Goal: Information Seeking & Learning: Learn about a topic

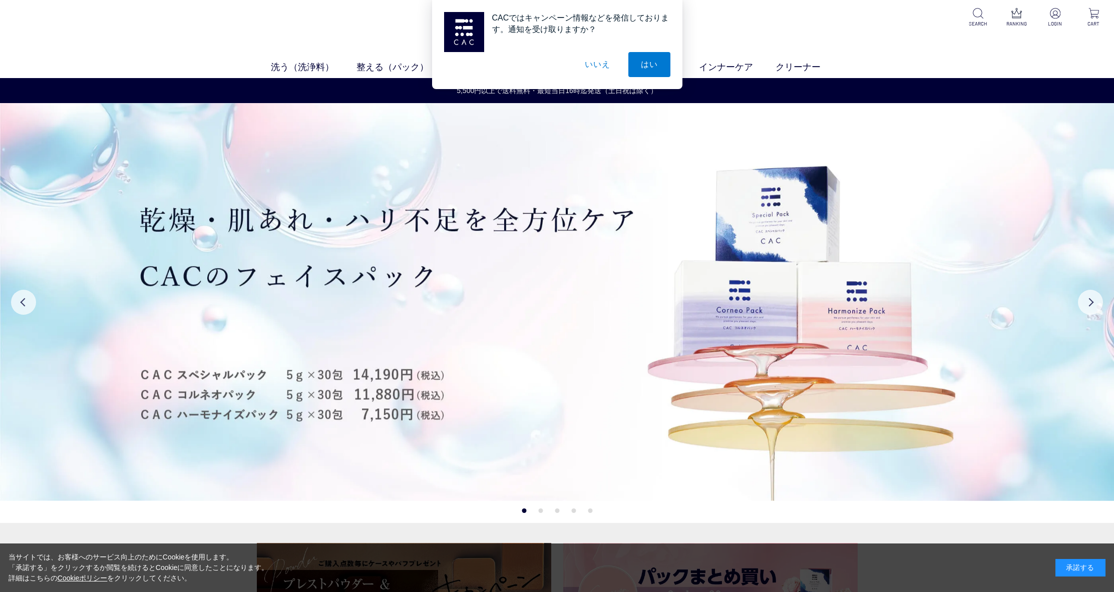
click at [602, 63] on button "いいえ" at bounding box center [597, 64] width 50 height 25
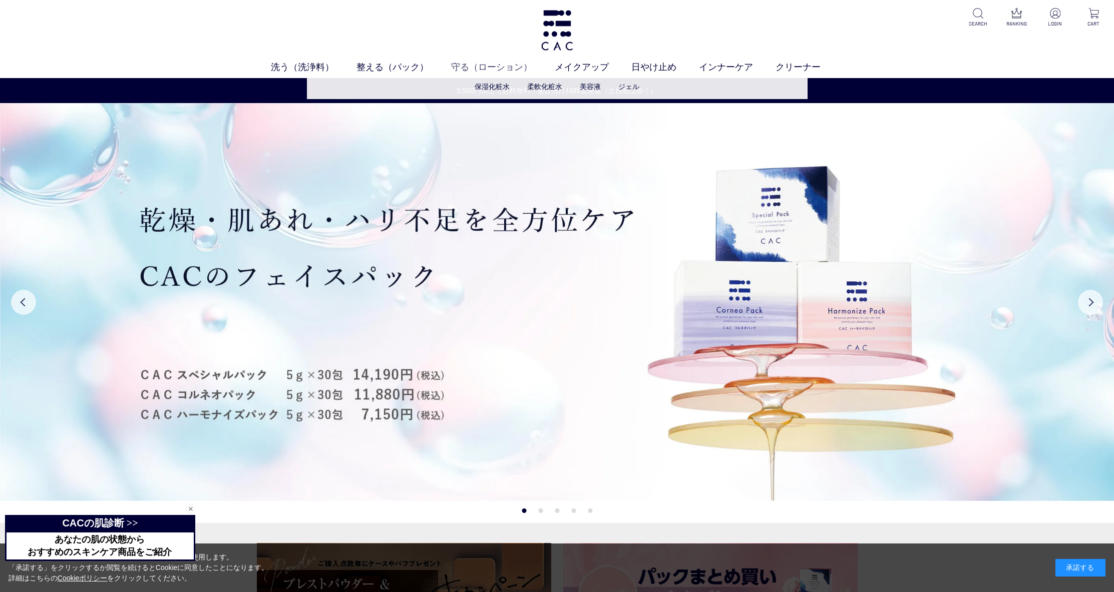
click at [476, 66] on link "守る（ローション）" at bounding box center [503, 68] width 104 height 14
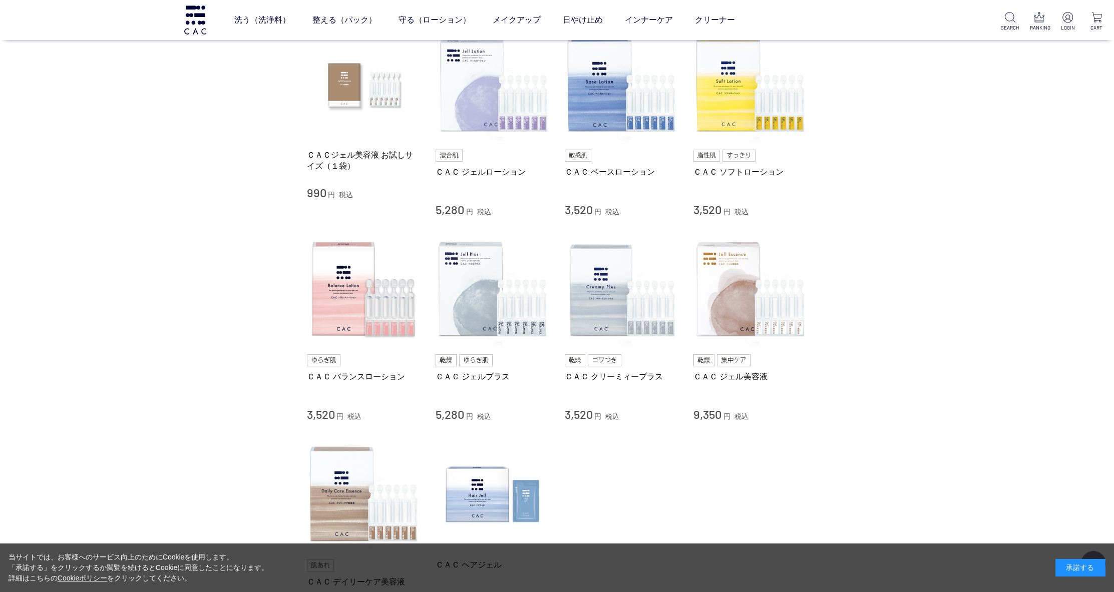
scroll to position [34, 0]
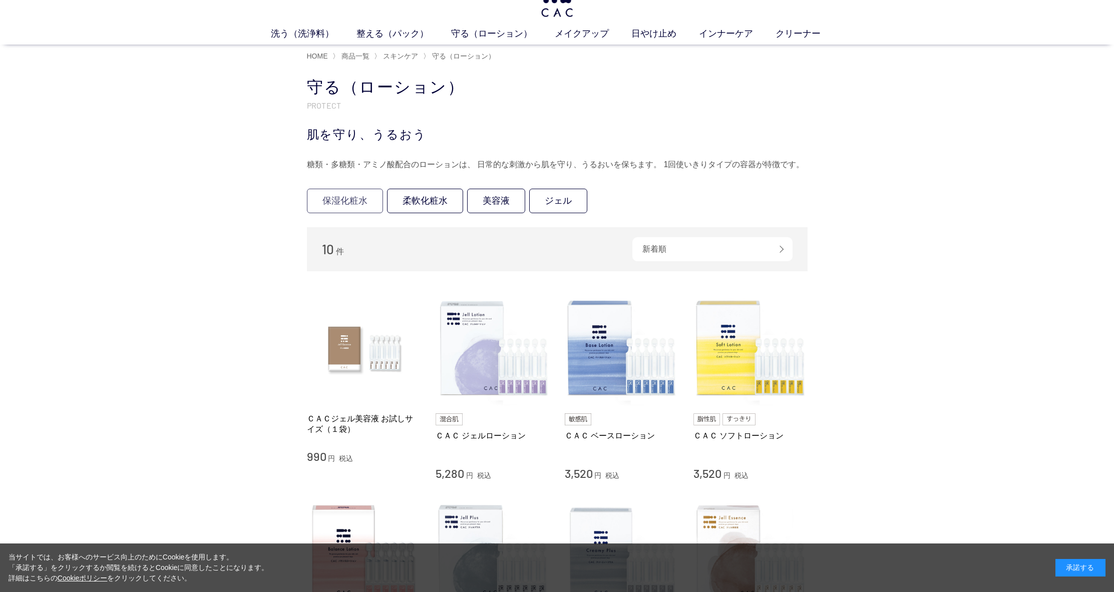
click at [349, 199] on link "保湿化粧水" at bounding box center [345, 201] width 76 height 25
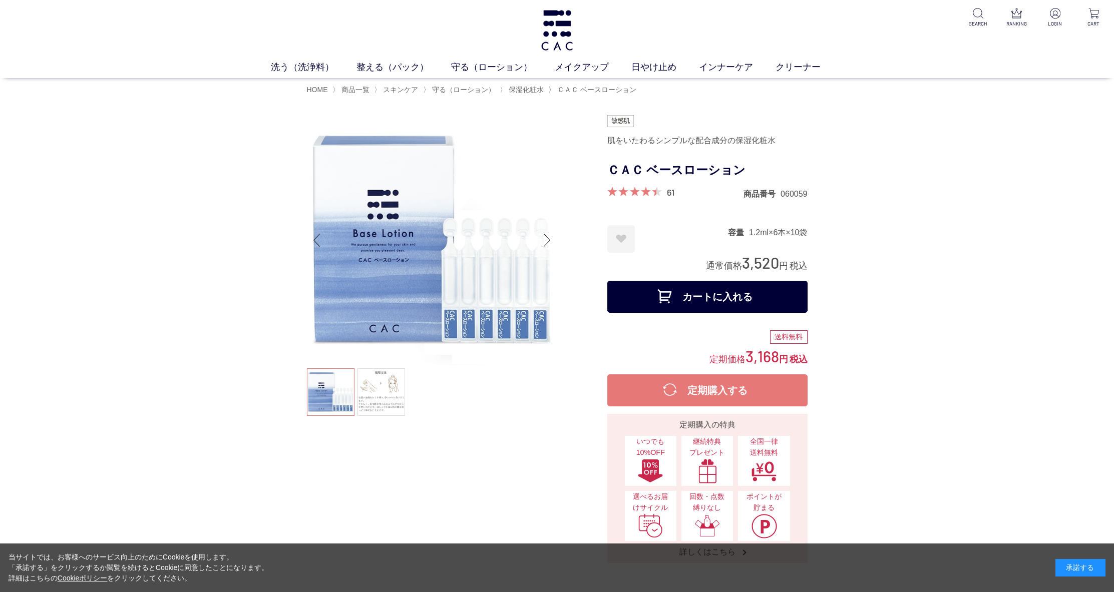
click at [545, 241] on div "Next slide" at bounding box center [547, 240] width 20 height 40
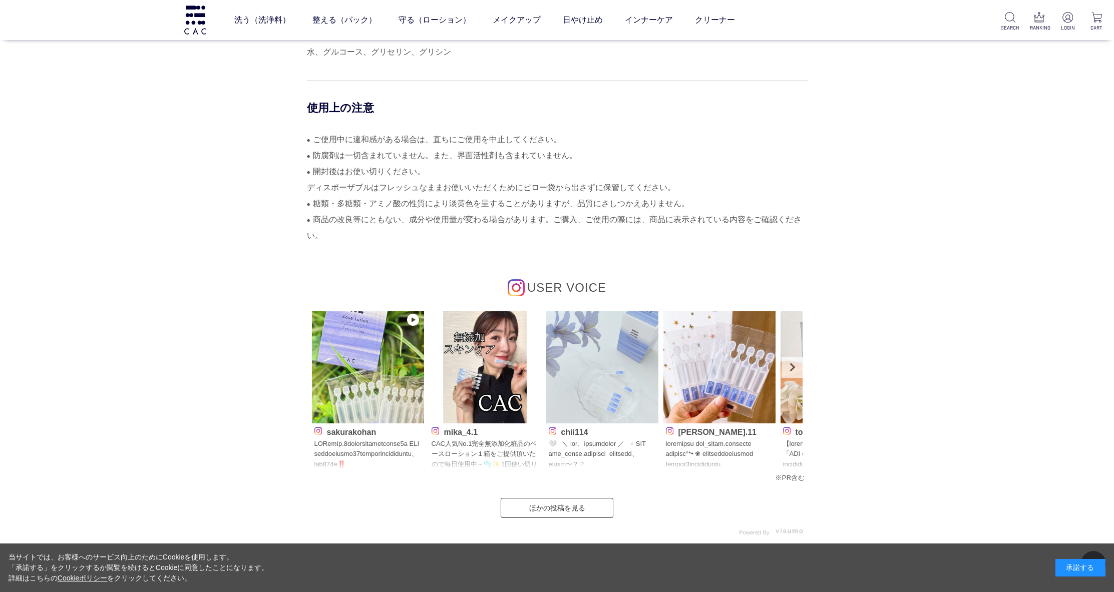
scroll to position [4490, 0]
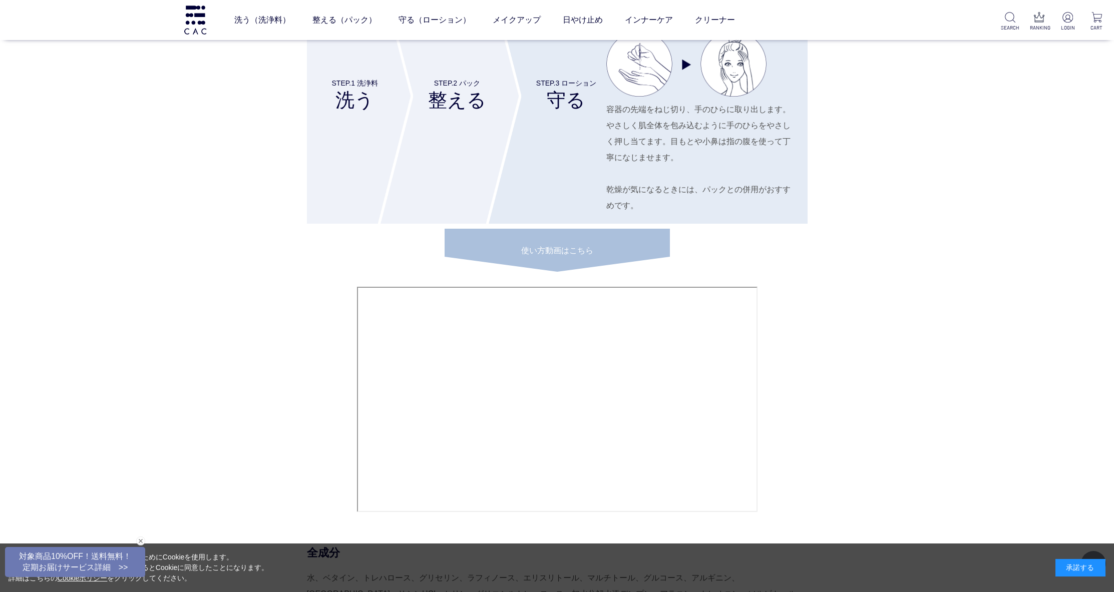
scroll to position [4394, 0]
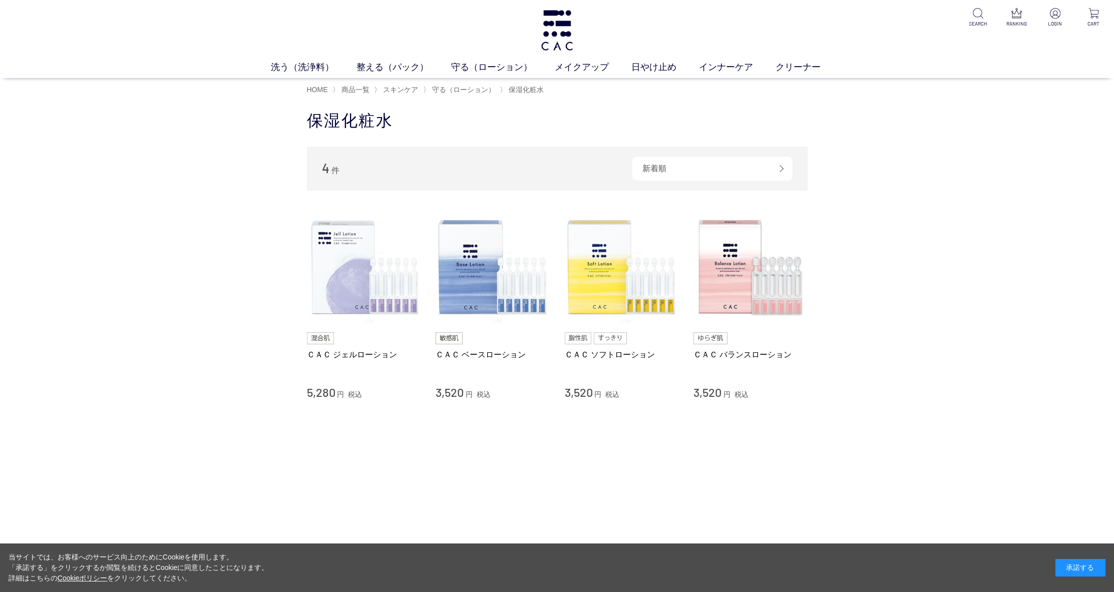
scroll to position [2, 0]
click at [457, 86] on span "守る（ローション）" at bounding box center [463, 88] width 63 height 8
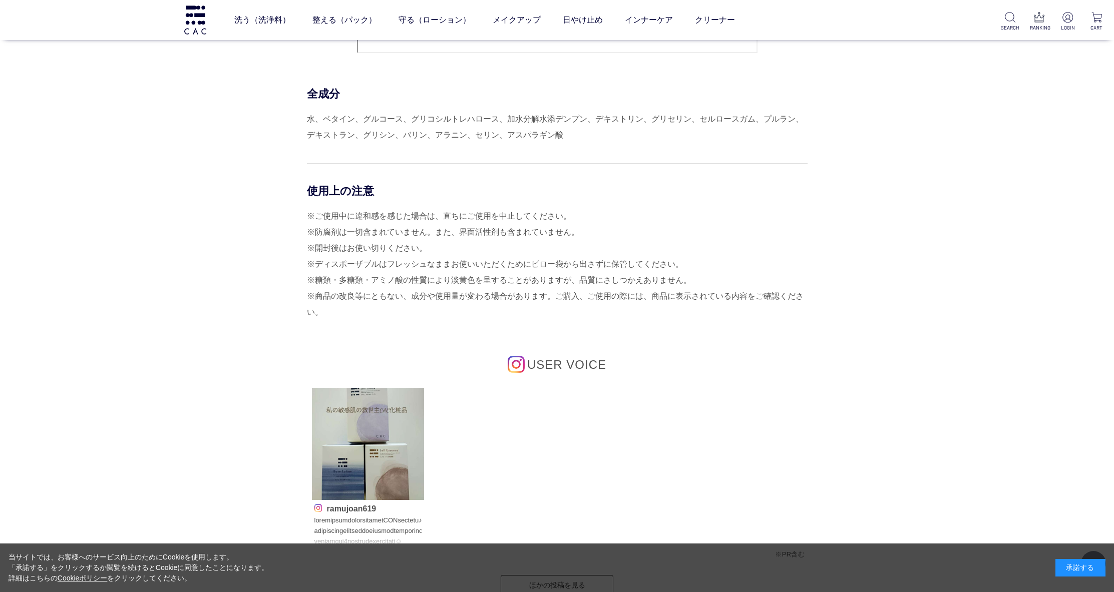
scroll to position [4286, 0]
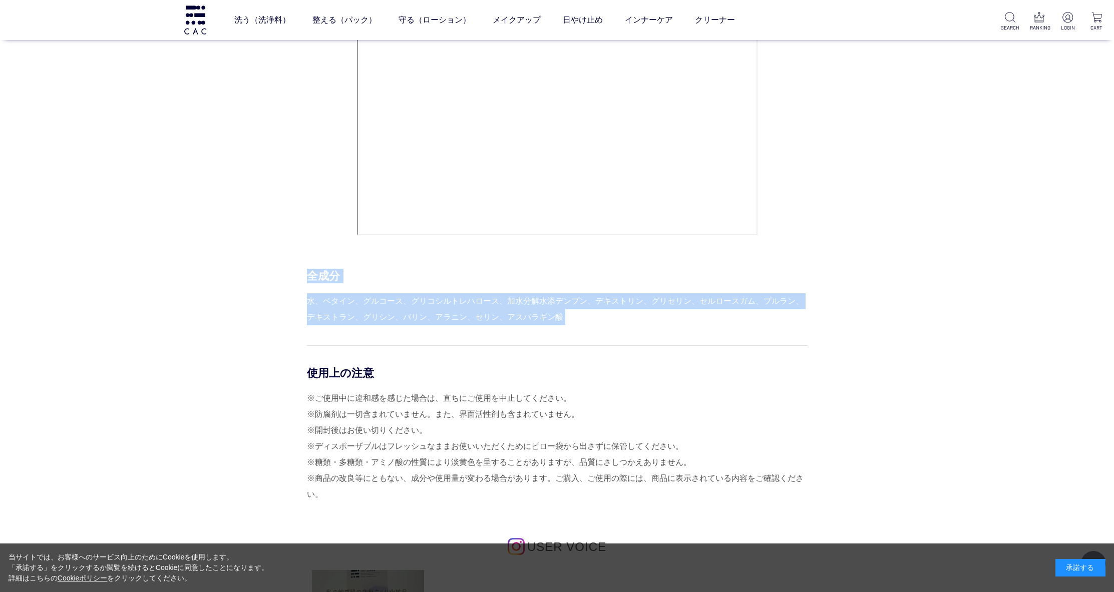
drag, startPoint x: 601, startPoint y: 334, endPoint x: 290, endPoint y: 246, distance: 322.9
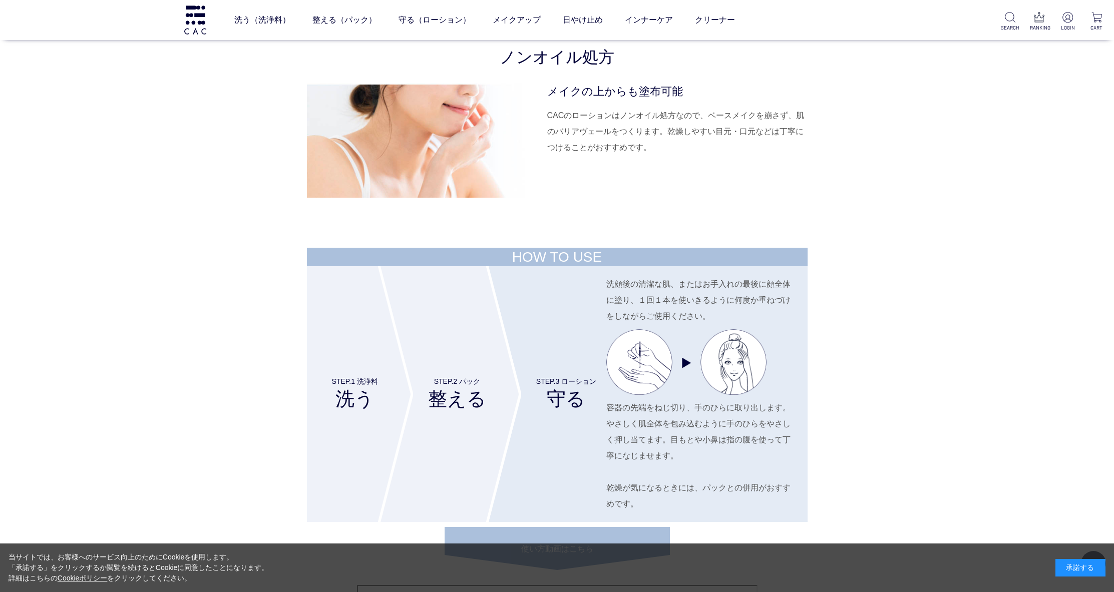
scroll to position [4132, 0]
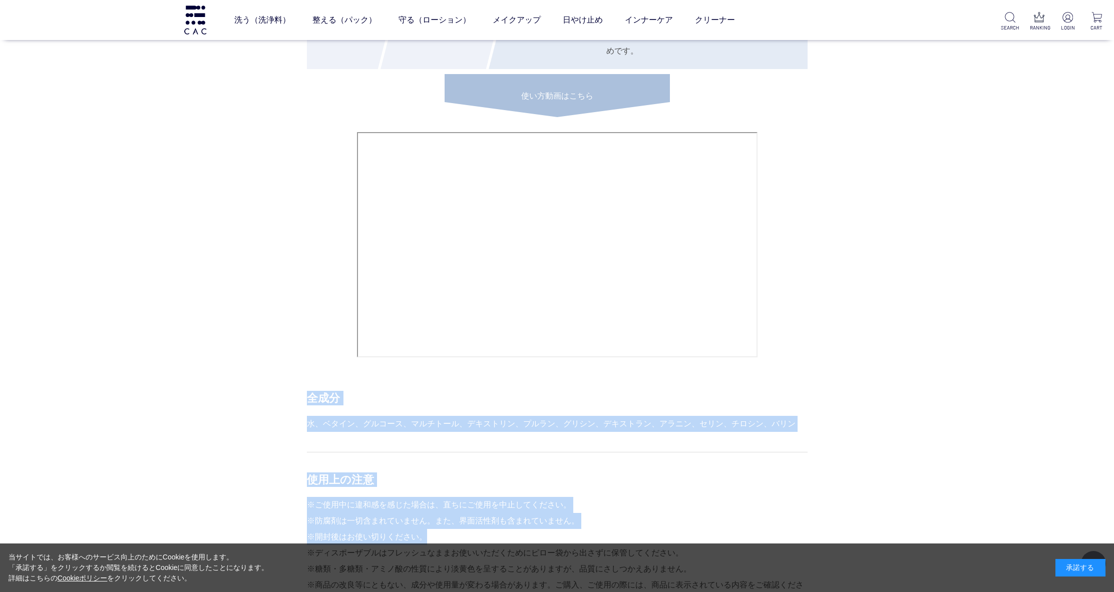
drag, startPoint x: 322, startPoint y: 398, endPoint x: 835, endPoint y: 527, distance: 528.8
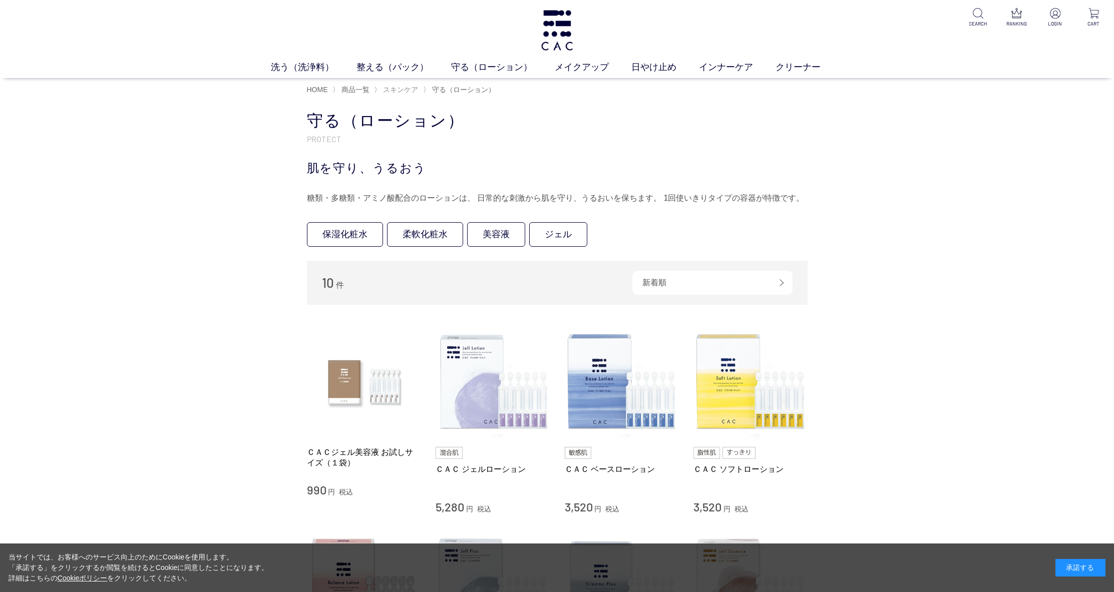
click at [408, 88] on span "スキンケア" at bounding box center [400, 90] width 35 height 8
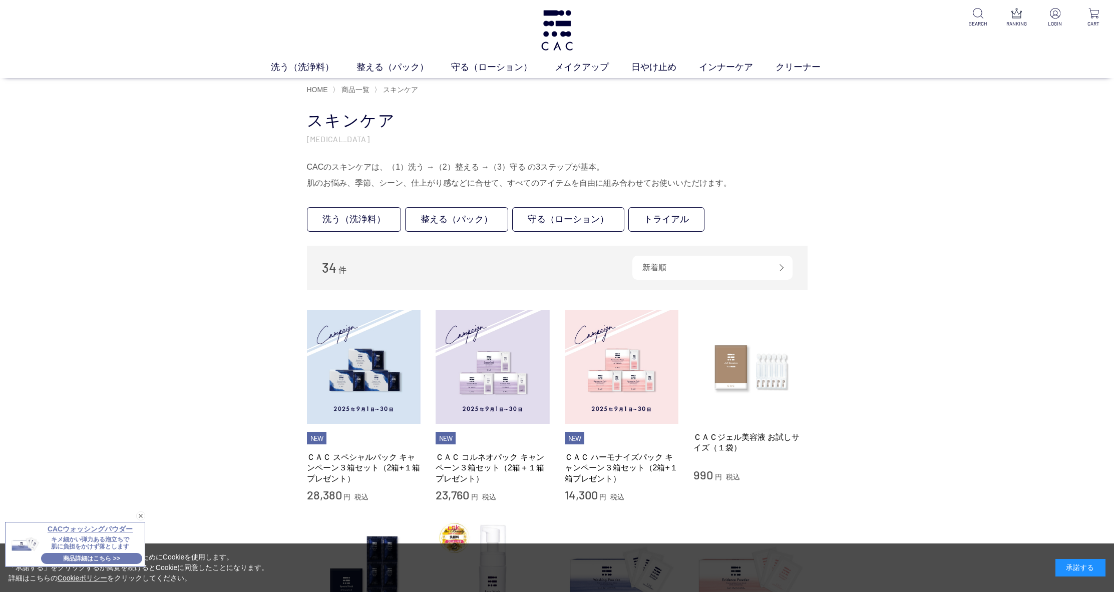
scroll to position [15, 0]
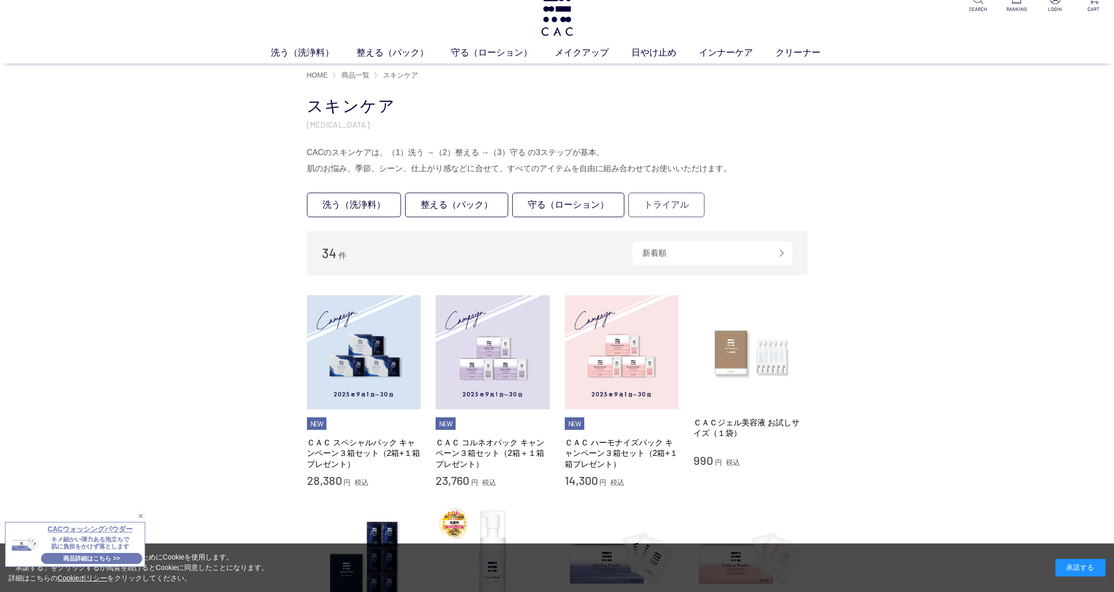
click at [689, 203] on link "トライアル" at bounding box center [666, 205] width 76 height 25
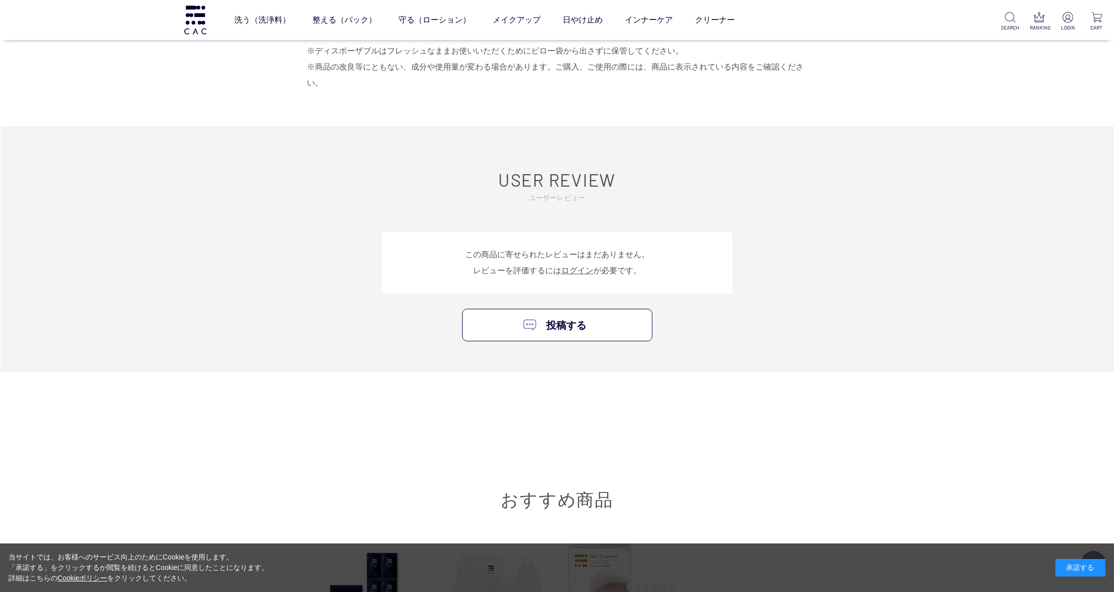
scroll to position [4599, 0]
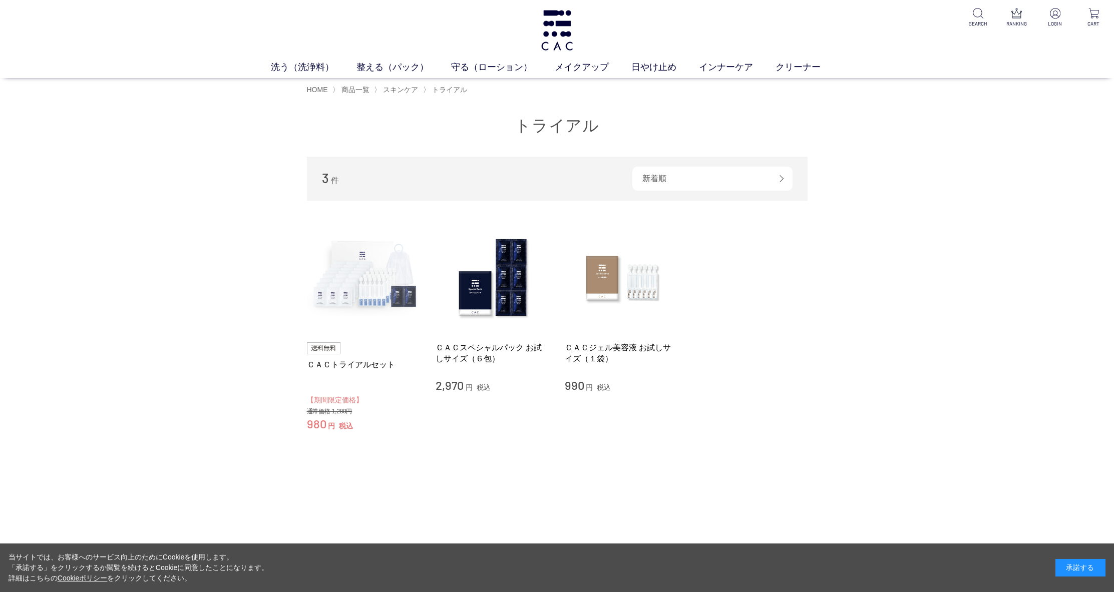
click at [369, 277] on img at bounding box center [364, 278] width 114 height 114
click at [409, 88] on span "スキンケア" at bounding box center [400, 90] width 35 height 8
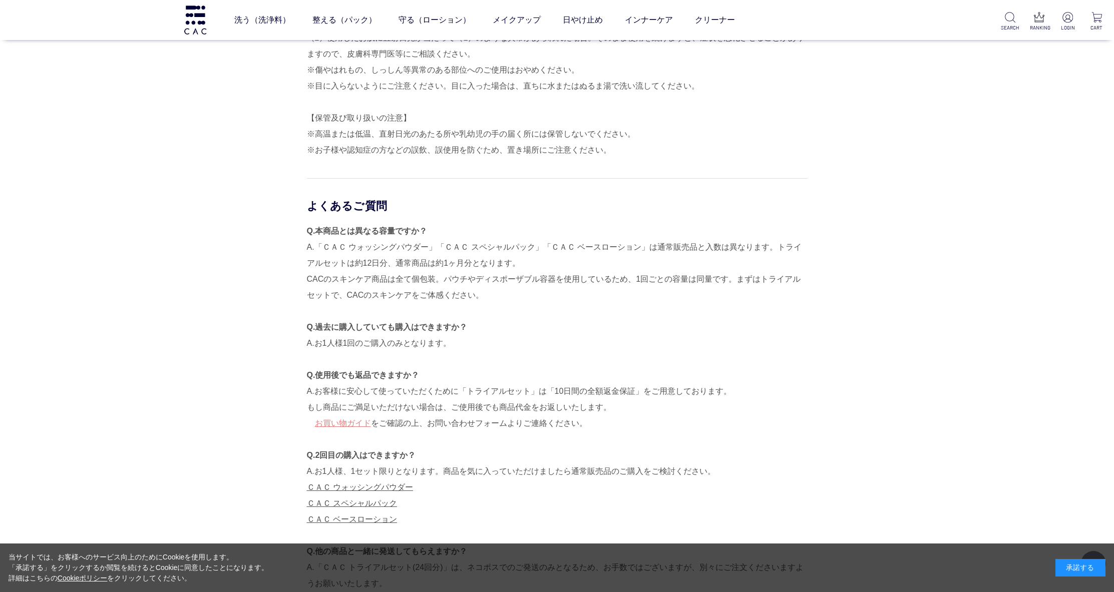
scroll to position [2471, 0]
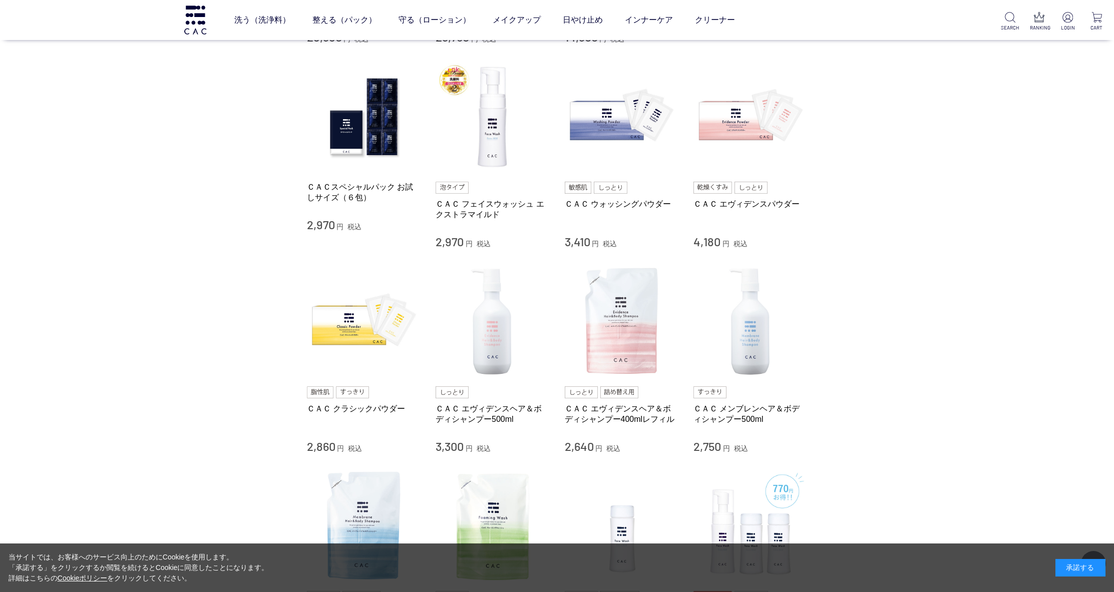
scroll to position [574, 0]
